Goal: Task Accomplishment & Management: Complete application form

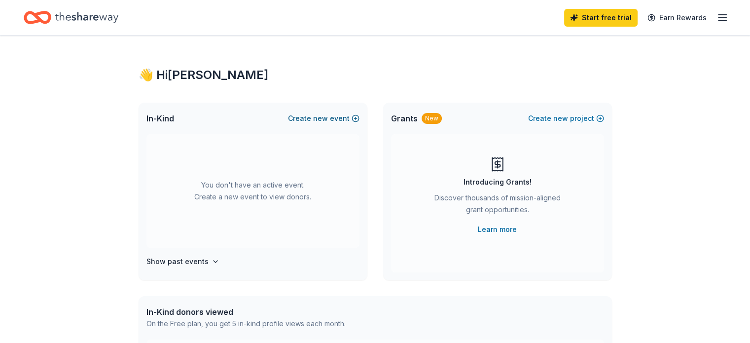
click at [349, 118] on button "Create new event" at bounding box center [323, 118] width 71 height 12
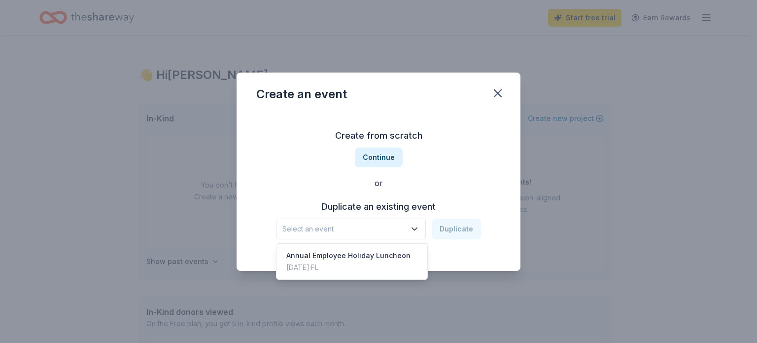
click at [405, 226] on span "Select an event" at bounding box center [344, 229] width 123 height 12
click at [391, 256] on div "Annual Employee Holiday Luncheon" at bounding box center [348, 255] width 124 height 12
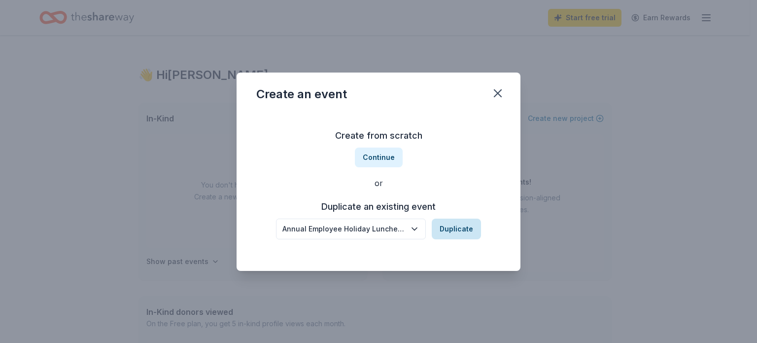
click at [458, 232] on button "Duplicate" at bounding box center [456, 228] width 49 height 21
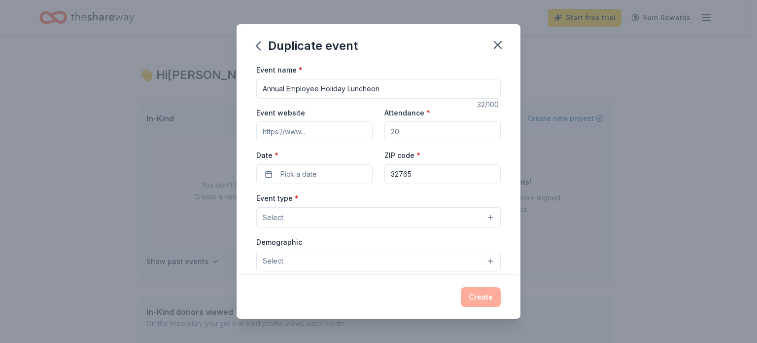
click at [409, 132] on input "Attendance *" at bounding box center [443, 131] width 116 height 20
type input "150"
click at [353, 172] on button "Pick a date" at bounding box center [314, 174] width 116 height 20
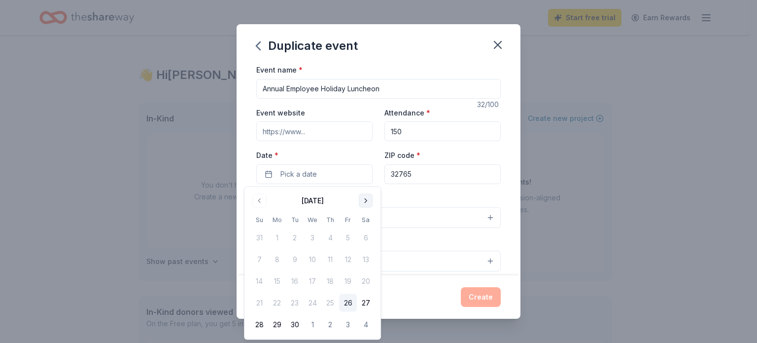
click at [365, 200] on button "Go to next month" at bounding box center [366, 201] width 14 height 14
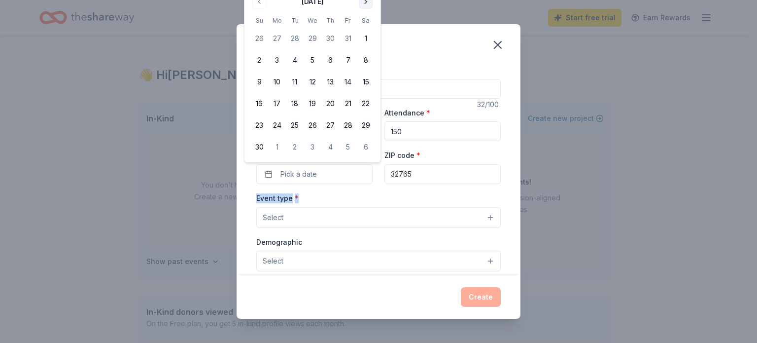
click at [365, 200] on div "Event type * Select" at bounding box center [378, 210] width 245 height 36
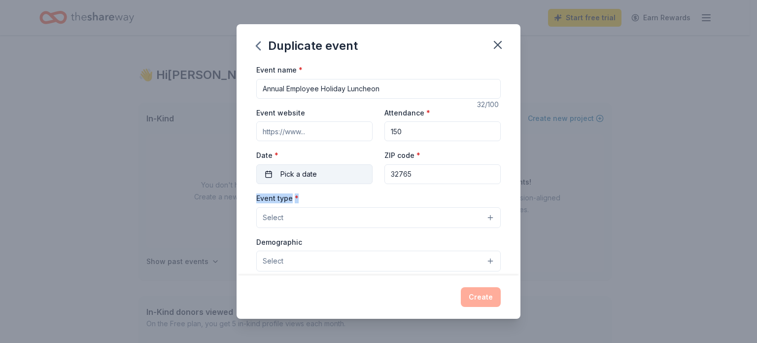
click at [344, 169] on button "Pick a date" at bounding box center [314, 174] width 116 height 20
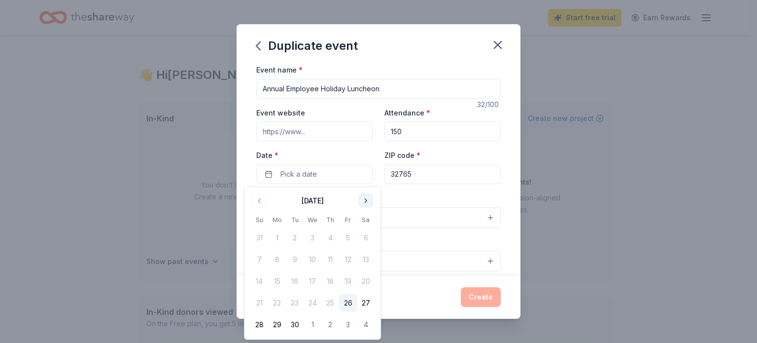
click at [364, 196] on button "Go to next month" at bounding box center [366, 201] width 14 height 14
click at [364, 197] on button "Go to next month" at bounding box center [366, 201] width 14 height 14
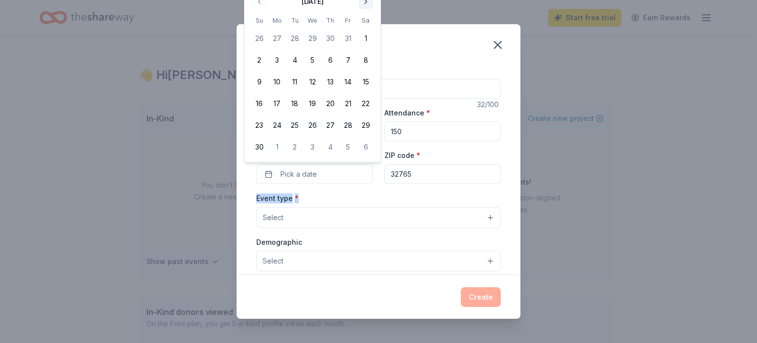
click at [361, 2] on button "Go to next month" at bounding box center [366, 2] width 14 height 14
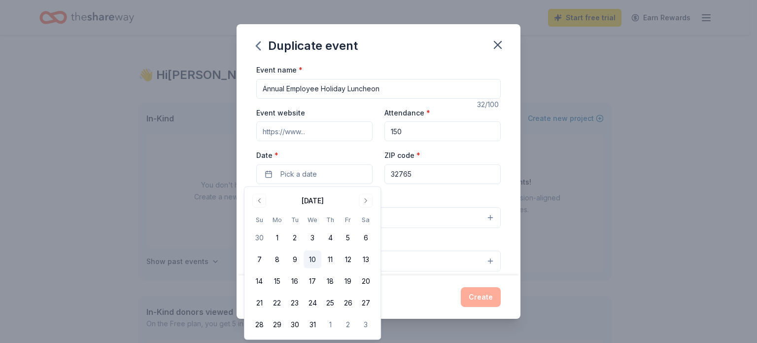
click at [313, 259] on button "10" at bounding box center [313, 259] width 18 height 18
click at [412, 203] on div "Event type * Select" at bounding box center [378, 210] width 245 height 36
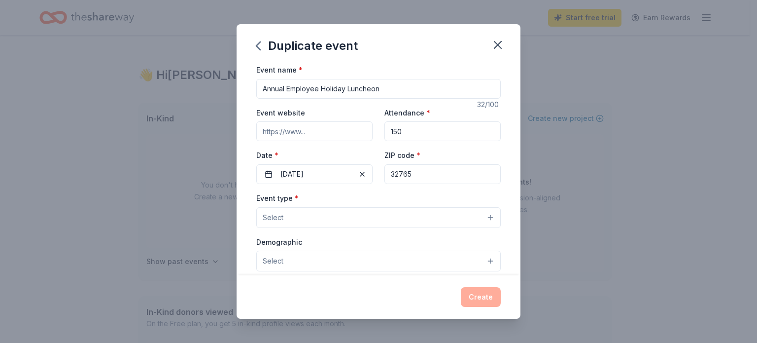
click at [479, 216] on button "Select" at bounding box center [378, 217] width 245 height 21
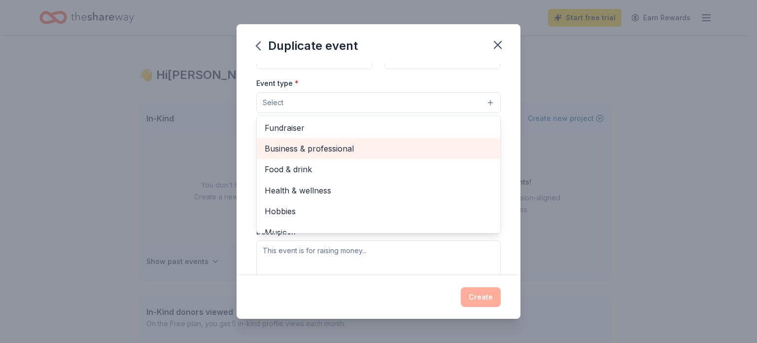
click at [343, 149] on span "Business & professional" at bounding box center [379, 148] width 228 height 13
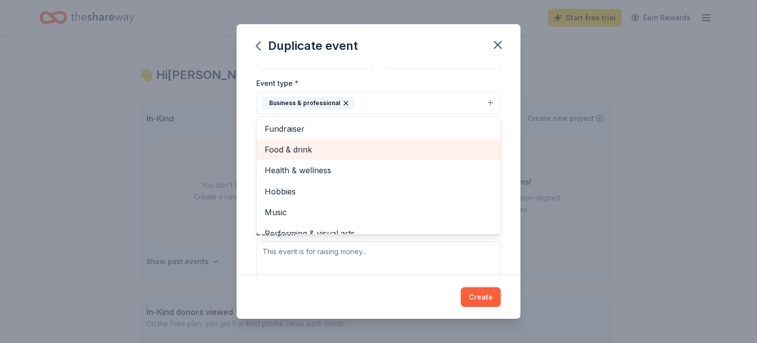
click at [342, 150] on span "Food & drink" at bounding box center [379, 149] width 228 height 13
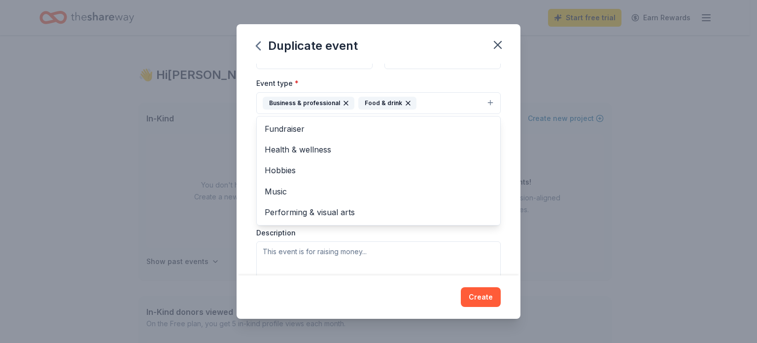
click at [512, 203] on div "Event name * Annual Employee Holiday Luncheon 32 /100 Event website Attendance …" at bounding box center [379, 170] width 284 height 212
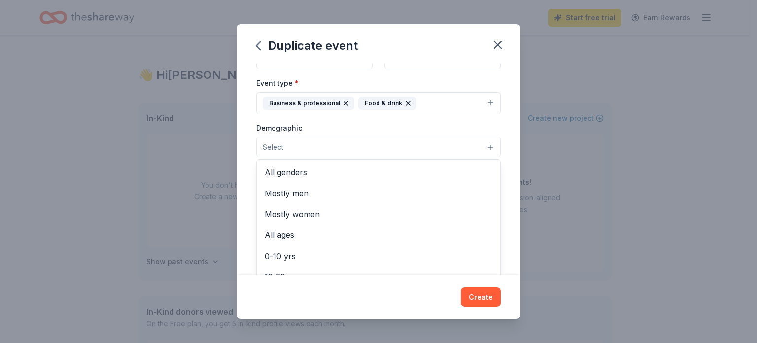
click at [480, 147] on button "Select" at bounding box center [378, 147] width 245 height 21
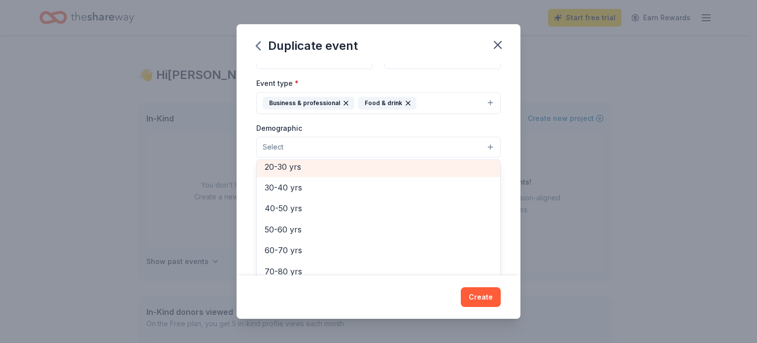
scroll to position [127, 0]
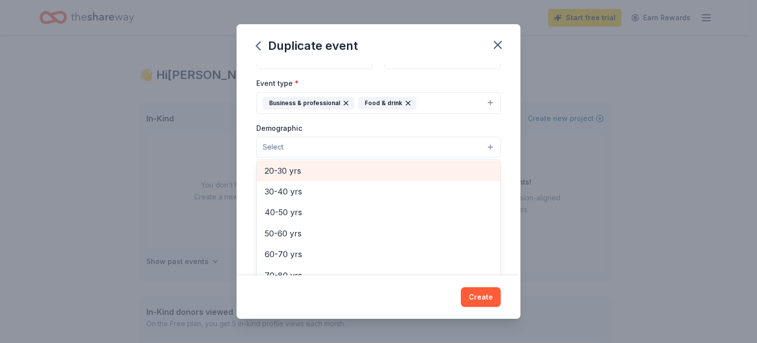
click at [285, 167] on span "20-30 yrs" at bounding box center [379, 170] width 228 height 13
click at [285, 170] on span "30-40 yrs" at bounding box center [379, 171] width 228 height 13
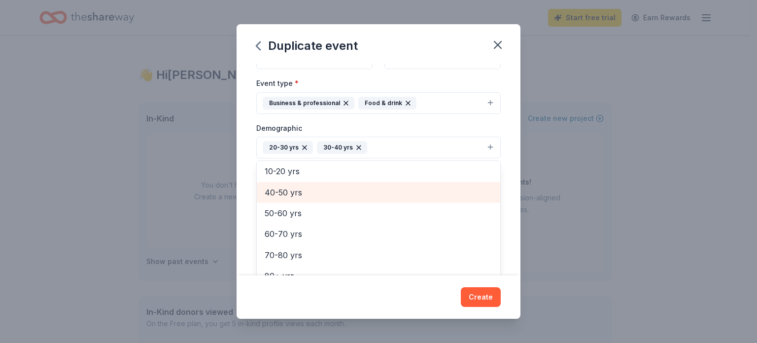
click at [288, 191] on span "40-50 yrs" at bounding box center [379, 192] width 228 height 13
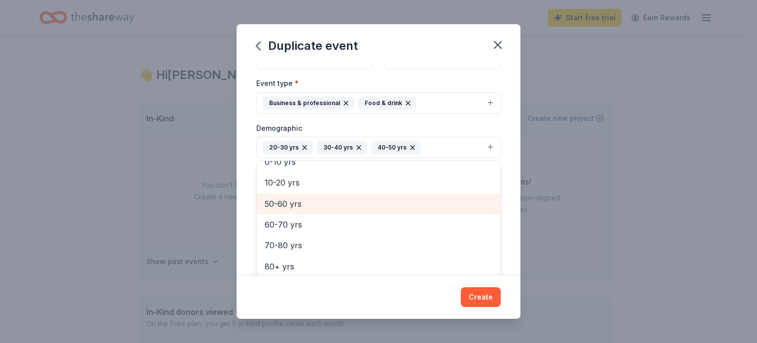
click at [288, 201] on span "50-60 yrs" at bounding box center [379, 203] width 228 height 13
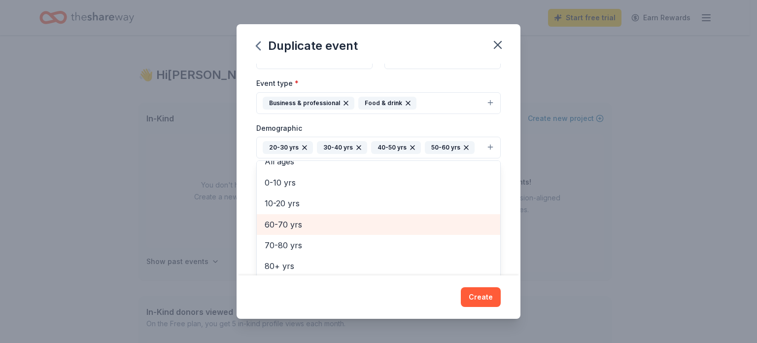
click at [292, 223] on span "60-70 yrs" at bounding box center [379, 224] width 228 height 13
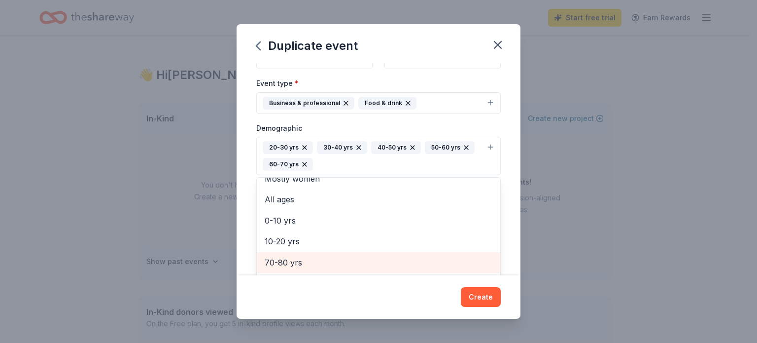
click at [294, 258] on span "70-80 yrs" at bounding box center [379, 262] width 228 height 13
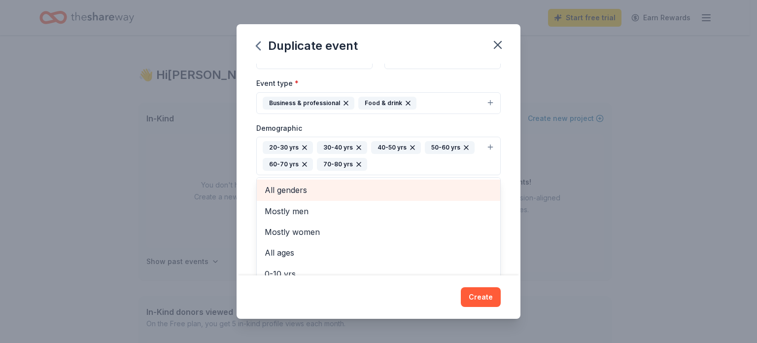
click at [287, 191] on span "All genders" at bounding box center [379, 189] width 228 height 13
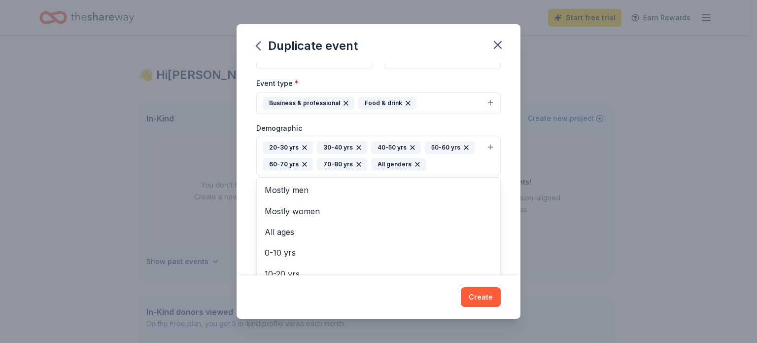
click at [503, 193] on div "Event name * Annual Employee Holiday Luncheon 32 /100 Event website Attendance …" at bounding box center [379, 170] width 284 height 212
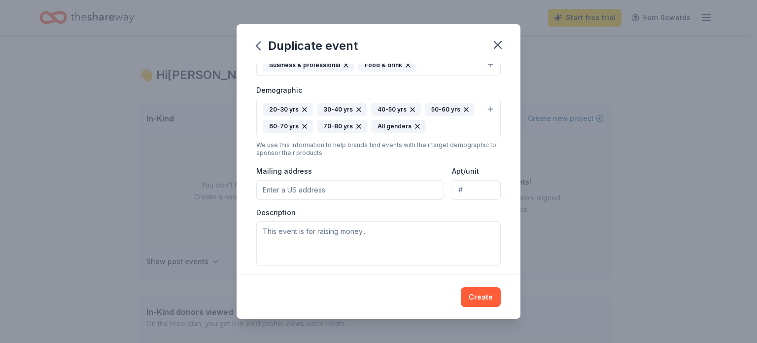
scroll to position [176, 0]
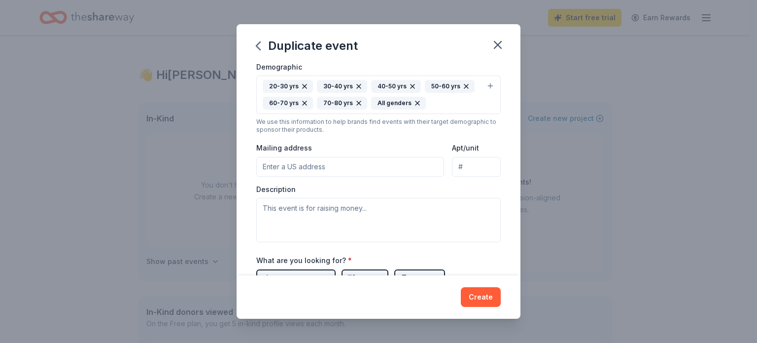
click at [329, 167] on input "Mailing address" at bounding box center [350, 167] width 188 height 20
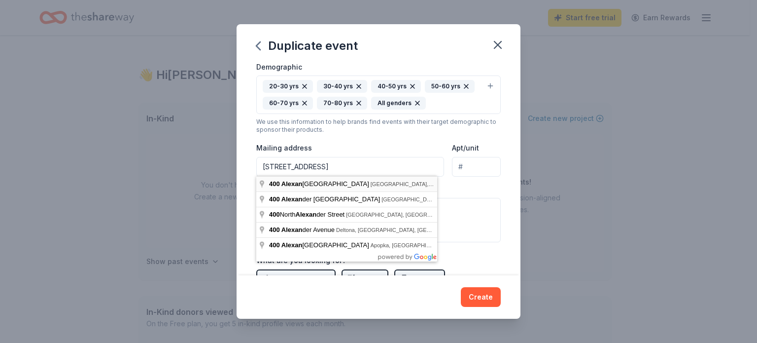
type input "400 Alexandria Boulevard, Oviedo, FL, 32765"
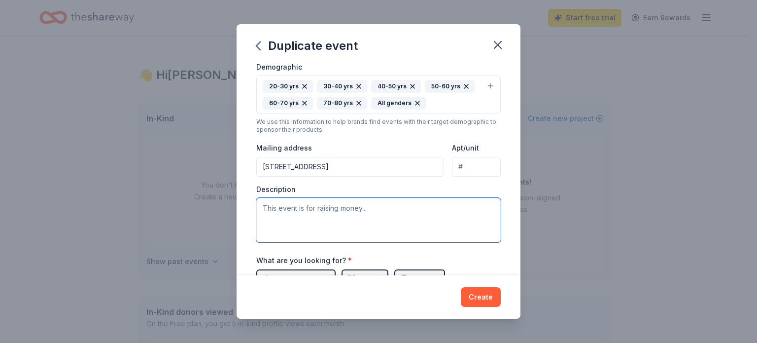
click at [431, 213] on textarea at bounding box center [378, 220] width 245 height 44
paste textarea "The City of Oviedo’s Engagement Squad hosts an Annual Holiday Luncheon for our …"
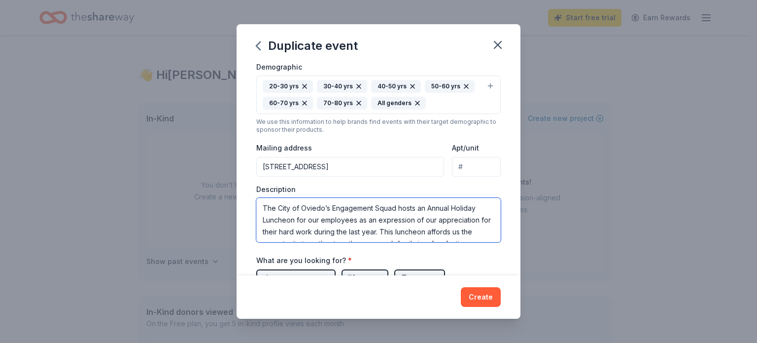
scroll to position [53, 0]
type textarea "The City of Oviedo’s Engagement Squad hosts an Annual Holiday Luncheon for our …"
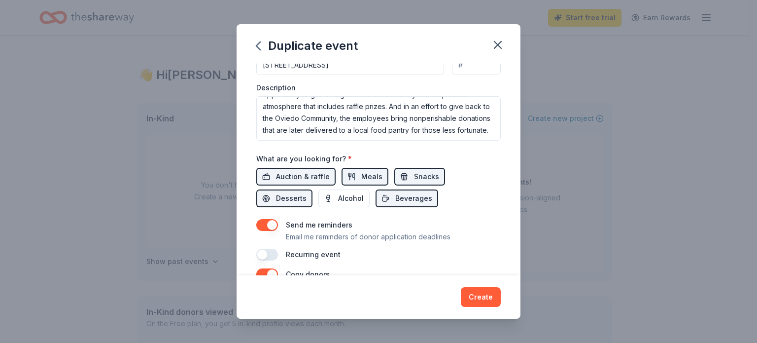
scroll to position [281, 0]
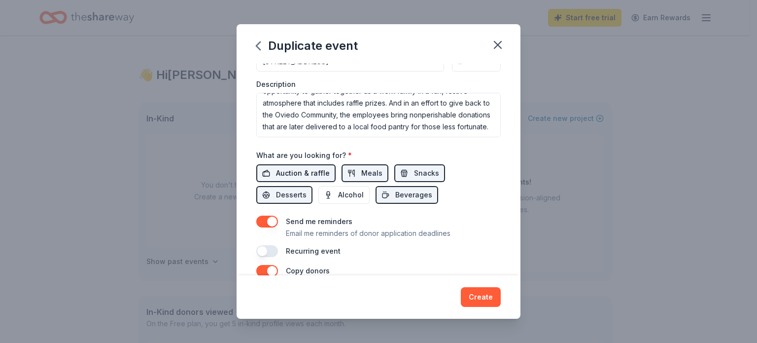
click at [312, 175] on span "Auction & raffle" at bounding box center [303, 173] width 54 height 12
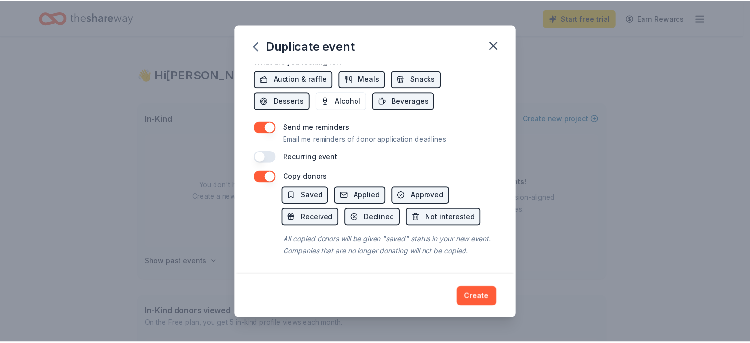
scroll to position [386, 0]
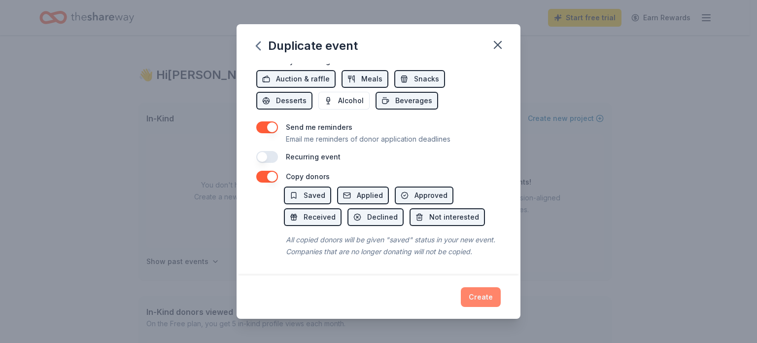
click at [480, 298] on button "Create" at bounding box center [481, 297] width 40 height 20
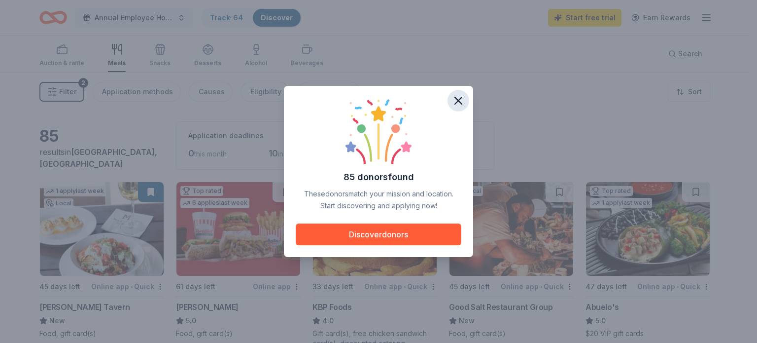
click at [459, 95] on icon "button" at bounding box center [459, 101] width 14 height 14
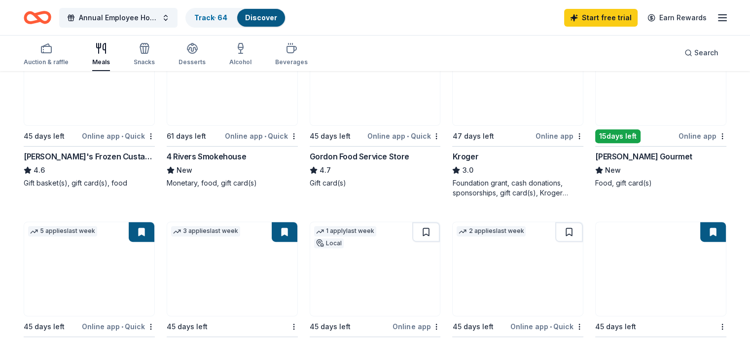
scroll to position [346, 0]
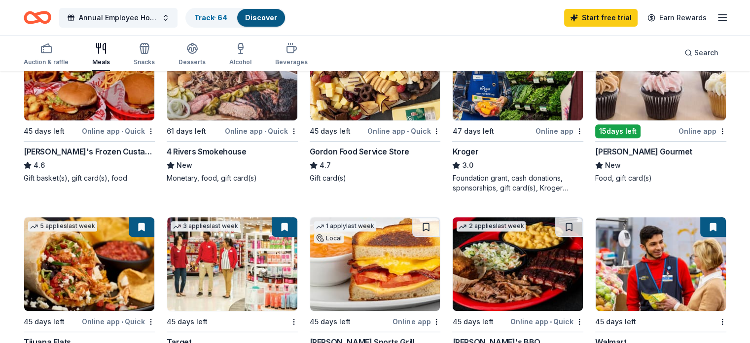
click at [626, 152] on div "Wright's Gourmet" at bounding box center [643, 151] width 97 height 12
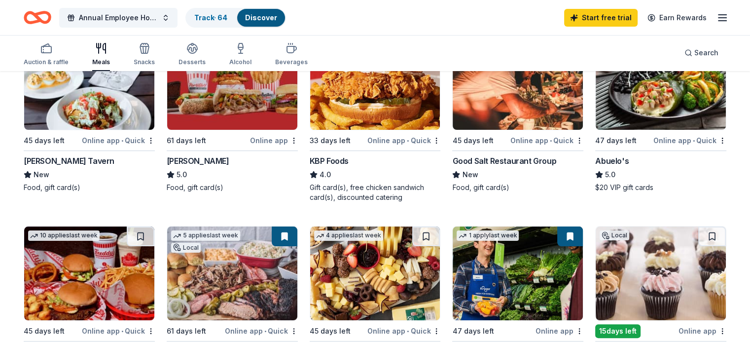
scroll to position [0, 0]
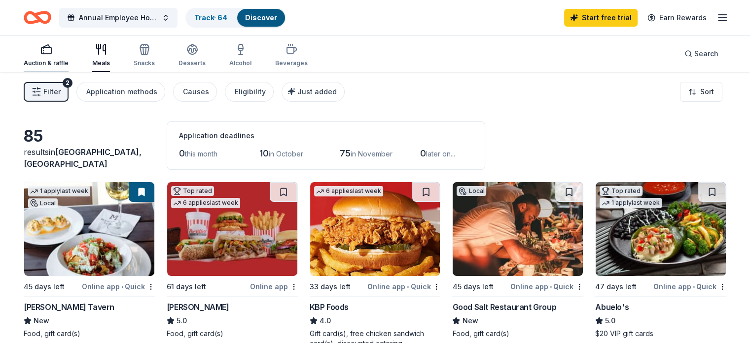
click at [55, 47] on div "button" at bounding box center [46, 49] width 45 height 12
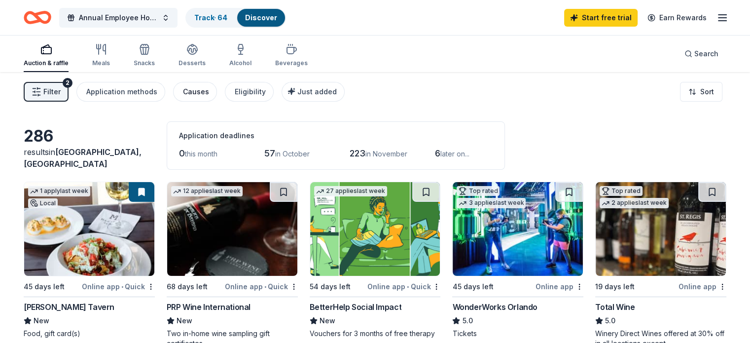
click at [201, 93] on div "Causes" at bounding box center [196, 92] width 26 height 12
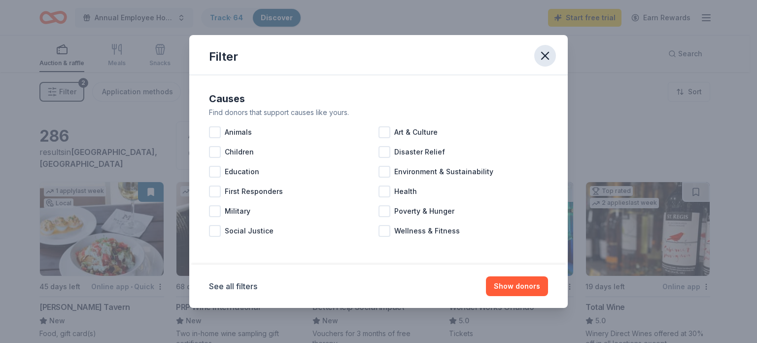
click at [544, 53] on icon "button" at bounding box center [545, 56] width 14 height 14
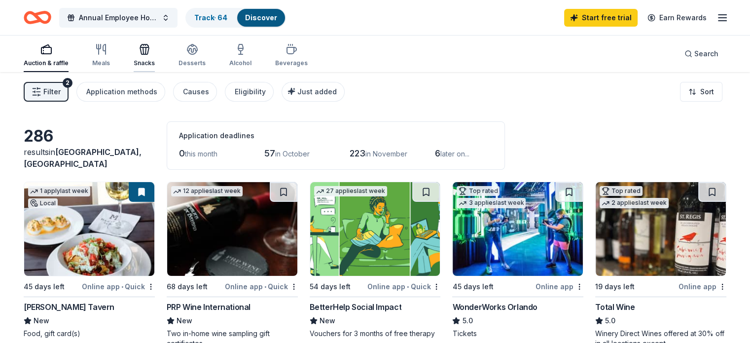
click at [155, 57] on div "Snacks" at bounding box center [144, 55] width 21 height 24
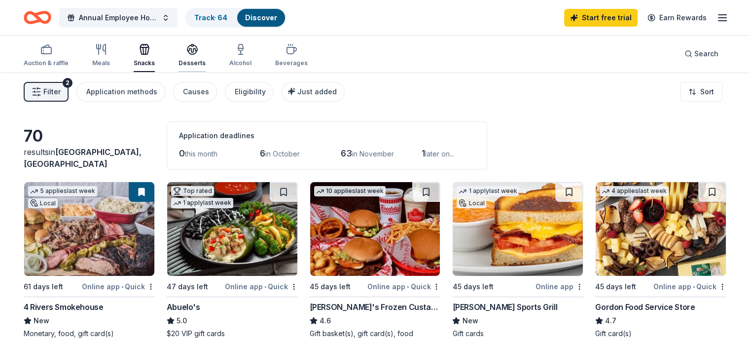
click at [206, 57] on div "Desserts" at bounding box center [191, 55] width 27 height 24
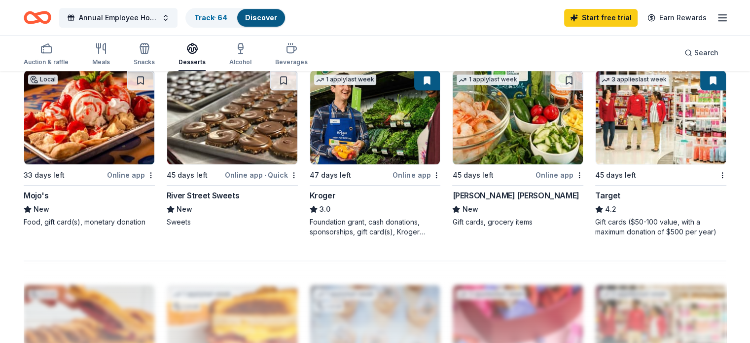
scroll to position [690, 0]
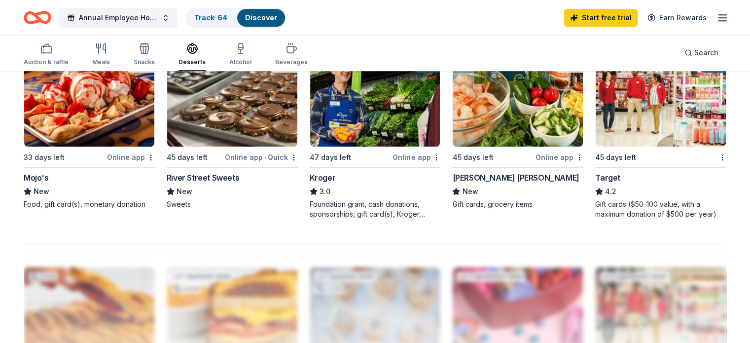
click at [222, 173] on div "River Street Sweets" at bounding box center [203, 178] width 72 height 12
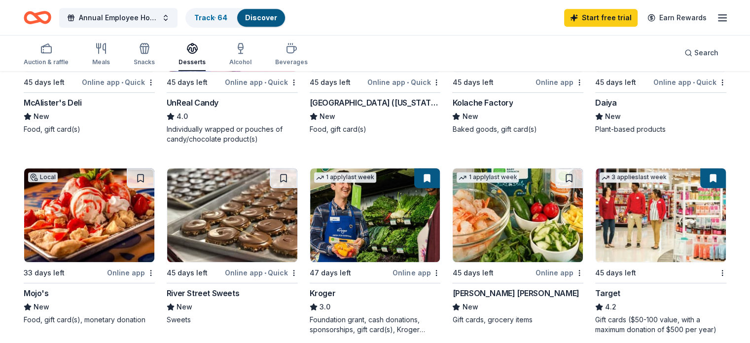
scroll to position [460, 0]
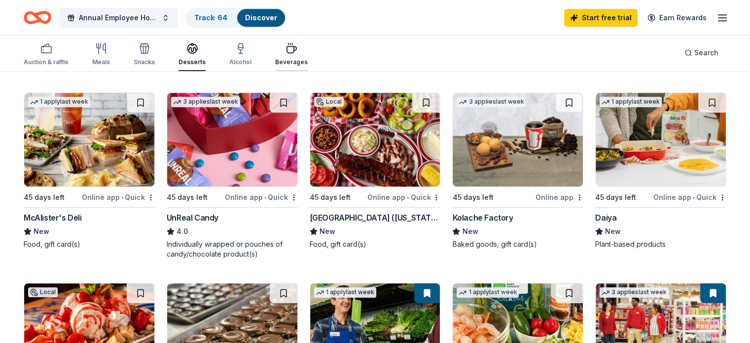
click at [299, 63] on div "Beverages" at bounding box center [291, 62] width 33 height 8
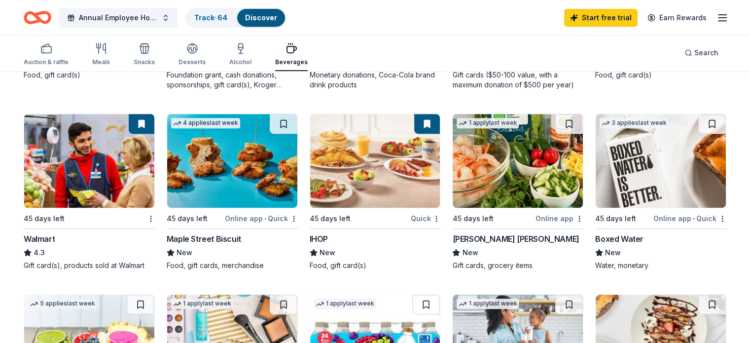
scroll to position [460, 0]
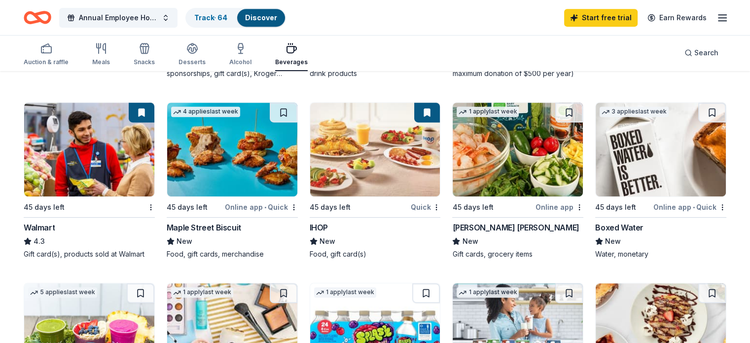
click at [231, 226] on div "Maple Street Biscuit" at bounding box center [204, 227] width 74 height 12
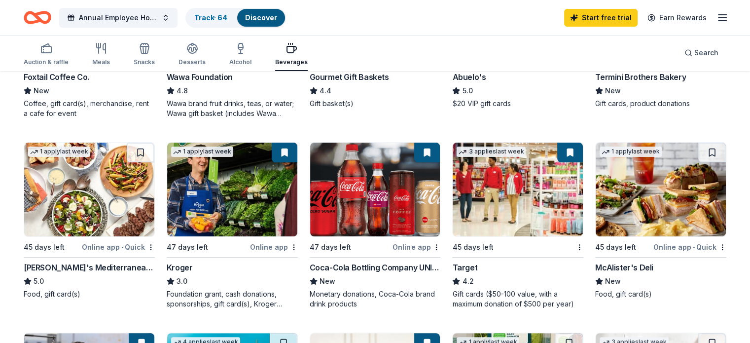
scroll to position [0, 0]
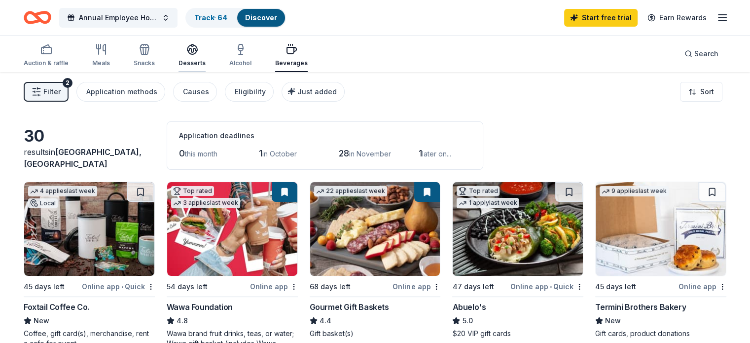
click at [196, 57] on div "Desserts" at bounding box center [191, 55] width 27 height 24
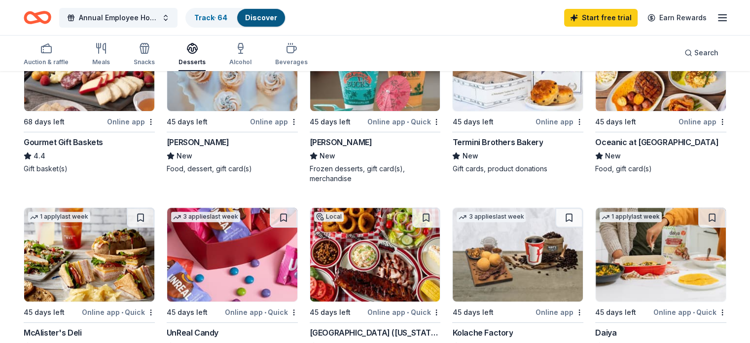
scroll to position [460, 0]
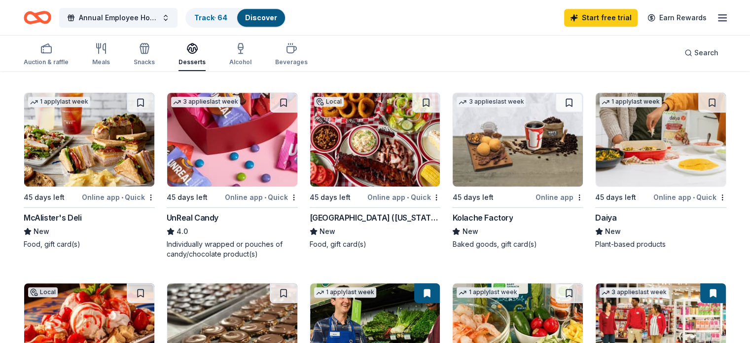
click at [206, 218] on div "UnReal Candy" at bounding box center [193, 218] width 52 height 12
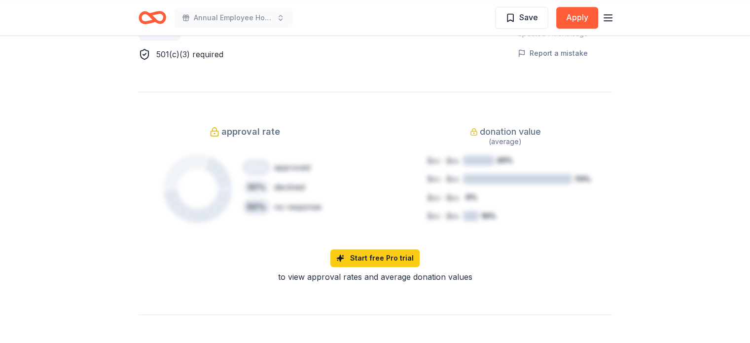
scroll to position [345, 0]
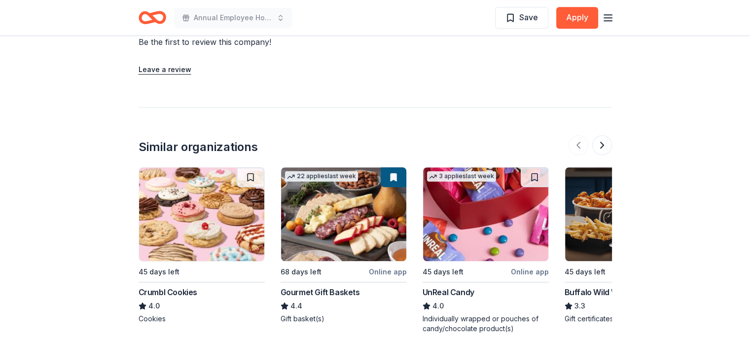
scroll to position [805, 0]
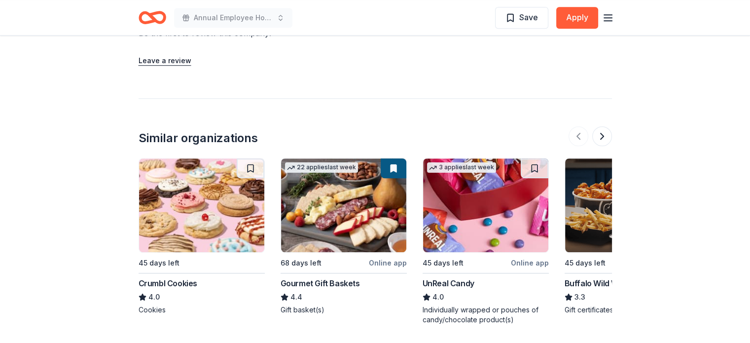
click at [188, 277] on div "Crumbl Cookies" at bounding box center [168, 283] width 59 height 12
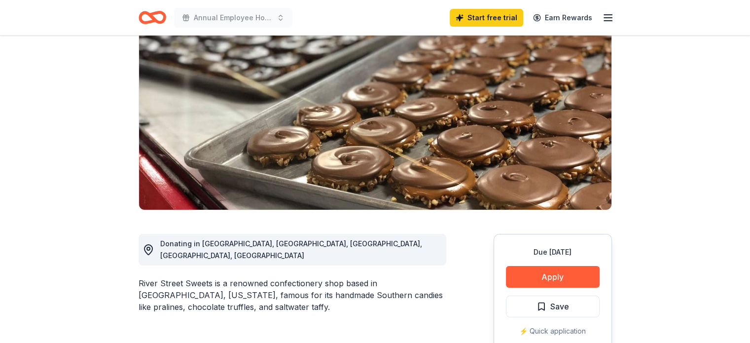
scroll to position [0, 0]
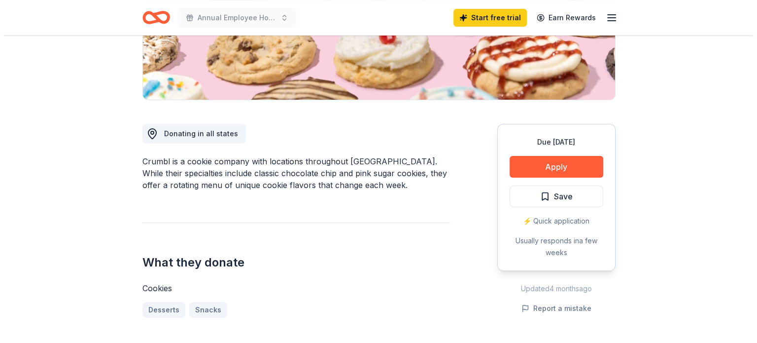
scroll to position [230, 0]
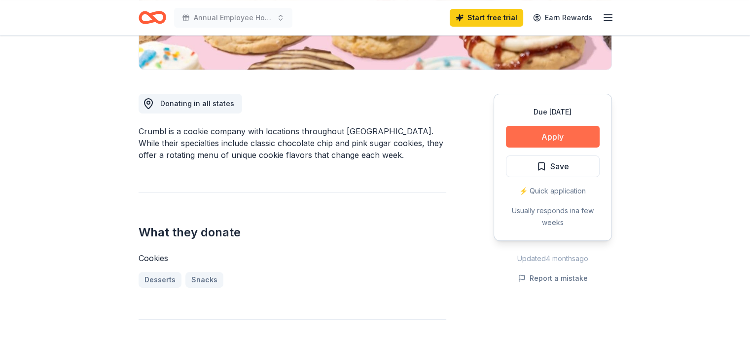
click at [582, 136] on button "Apply" at bounding box center [553, 137] width 94 height 22
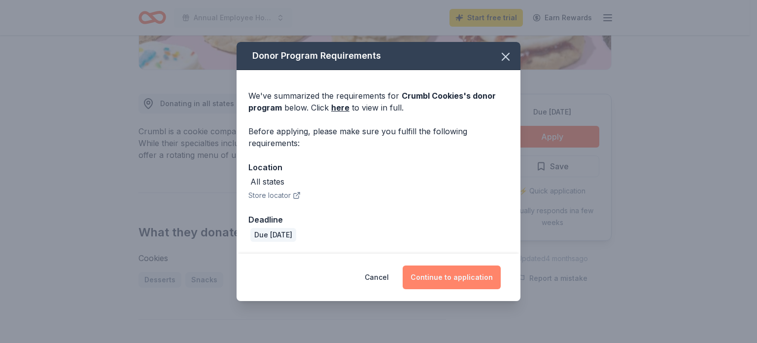
click at [460, 274] on button "Continue to application" at bounding box center [452, 277] width 98 height 24
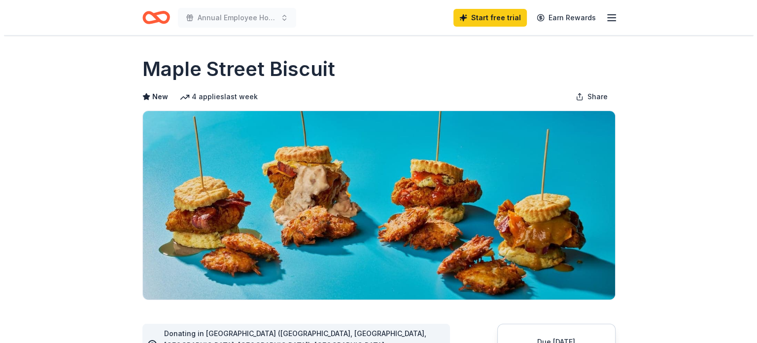
scroll to position [230, 0]
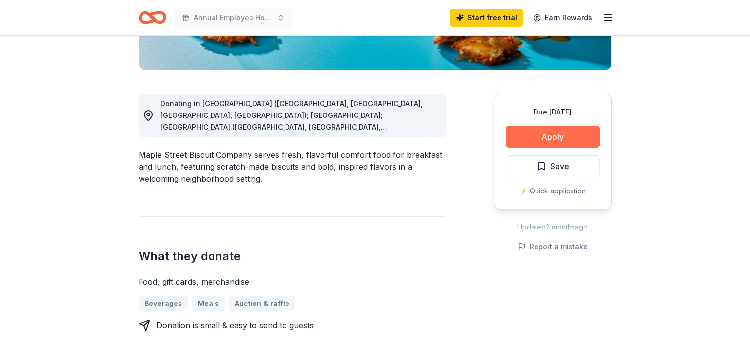
click at [569, 132] on button "Apply" at bounding box center [553, 137] width 94 height 22
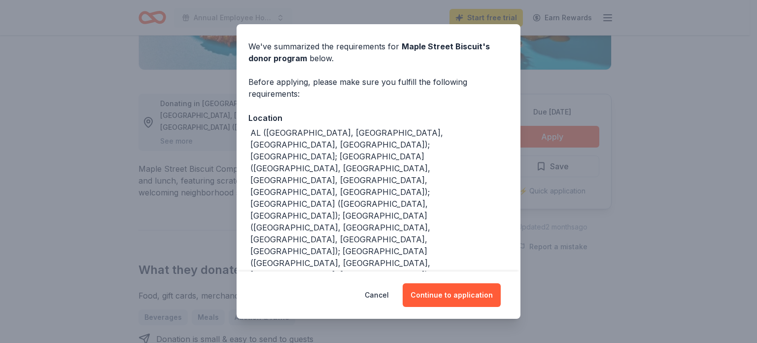
scroll to position [47, 0]
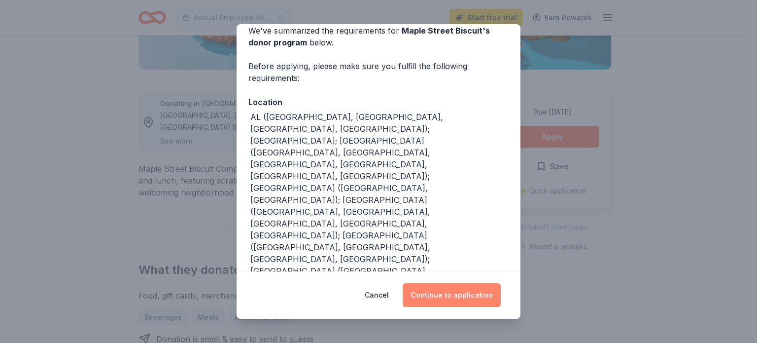
click at [480, 294] on button "Continue to application" at bounding box center [452, 295] width 98 height 24
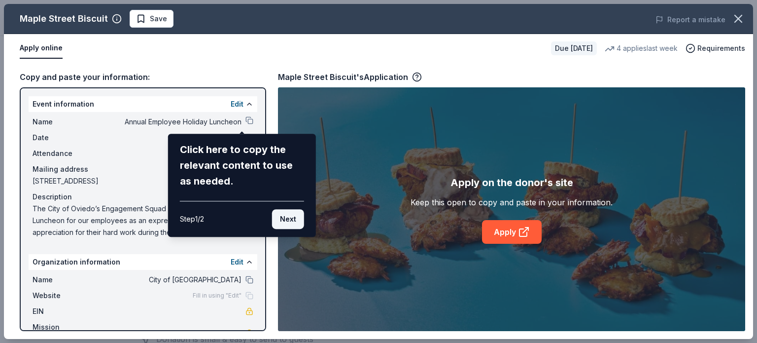
click at [294, 220] on button "Next" at bounding box center [288, 219] width 32 height 20
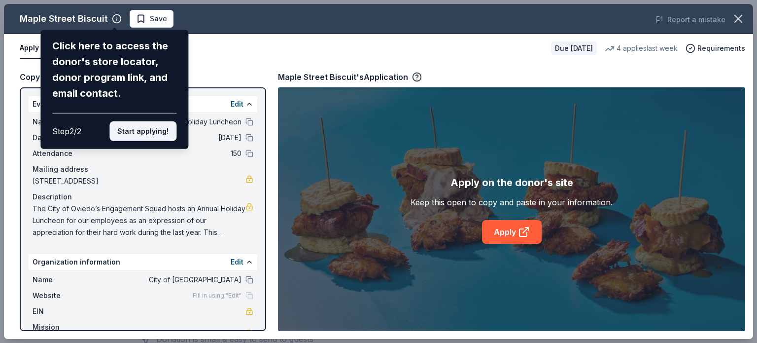
click at [155, 131] on button "Start applying!" at bounding box center [142, 131] width 67 height 20
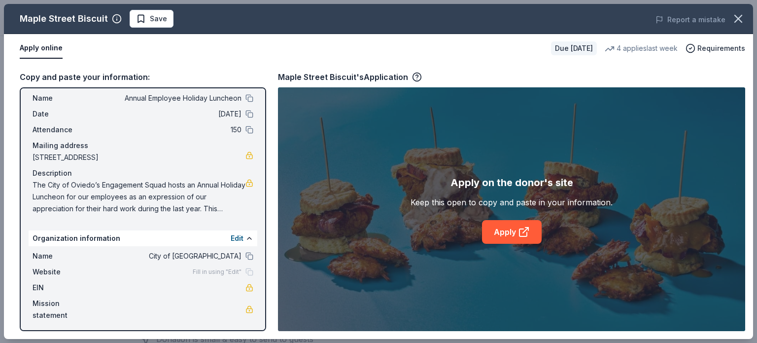
scroll to position [26, 0]
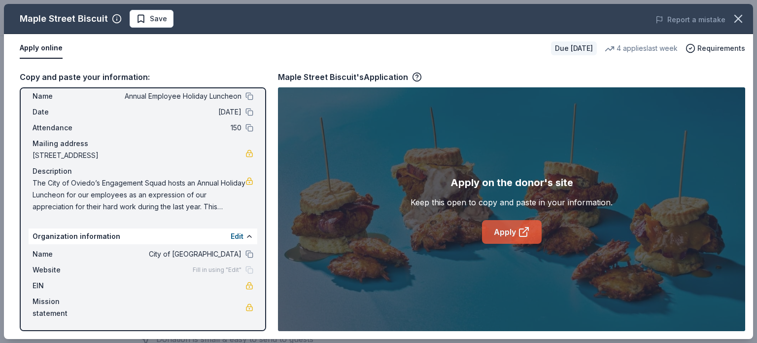
click at [529, 233] on icon at bounding box center [524, 232] width 12 height 12
